Goal: Navigation & Orientation: Find specific page/section

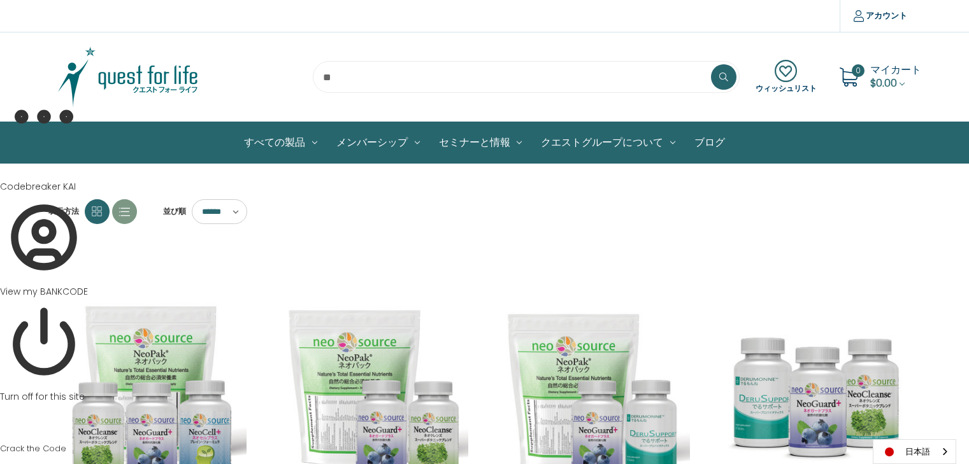
click at [167, 81] on img at bounding box center [127, 77] width 159 height 64
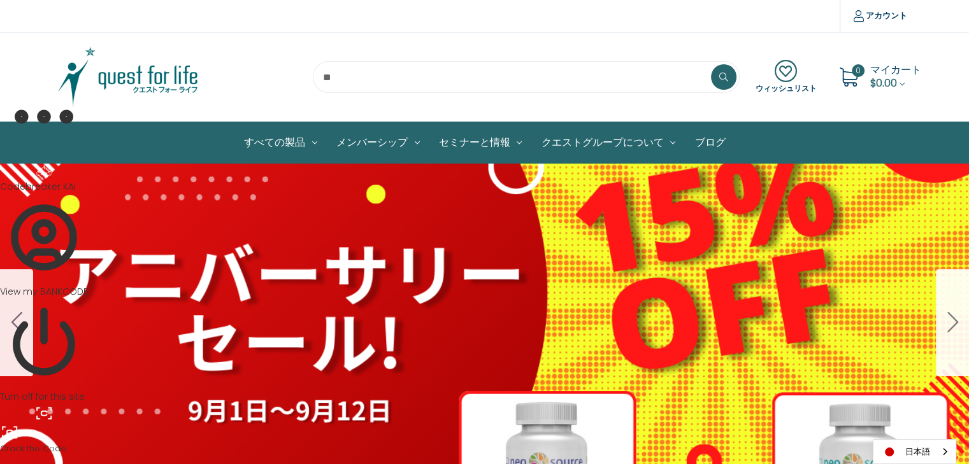
click at [950, 324] on icon "Go to slide 2" at bounding box center [952, 322] width 11 height 20
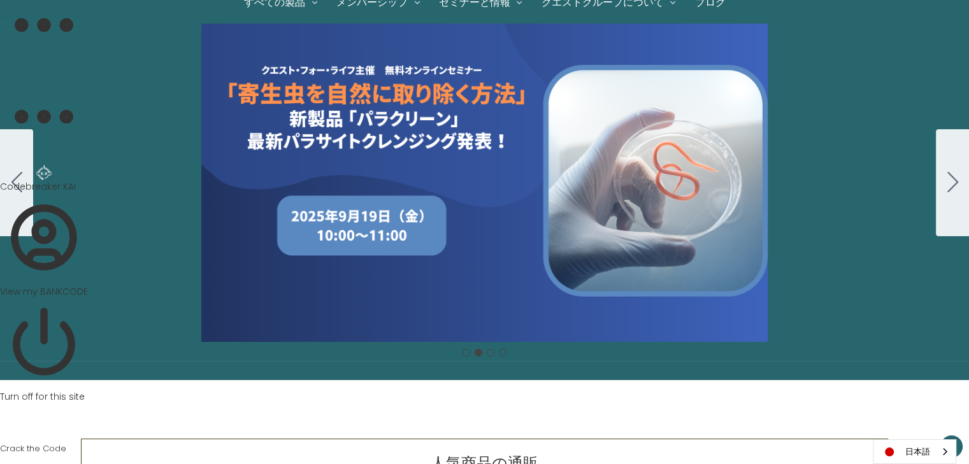
scroll to position [127, 0]
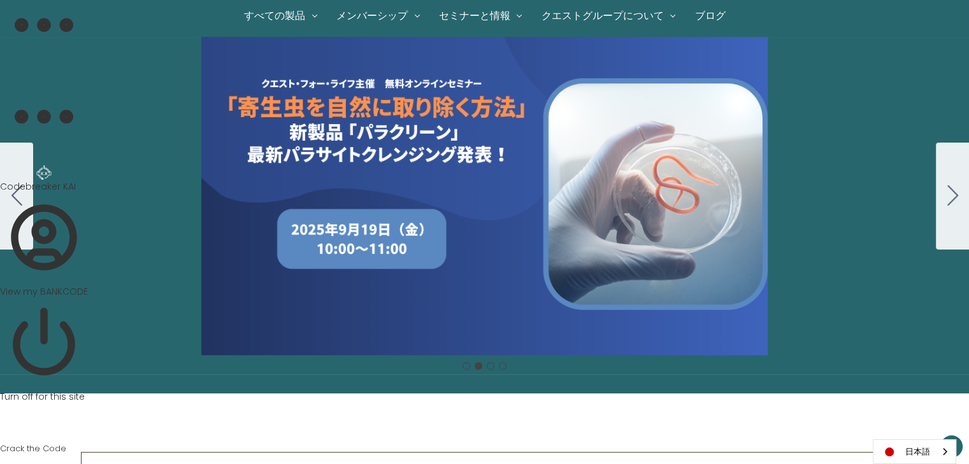
click at [510, 255] on div "Carousel Title Add a description for your carousel slide. You can use this to p…" at bounding box center [484, 196] width 969 height 318
